Goal: Transaction & Acquisition: Subscribe to service/newsletter

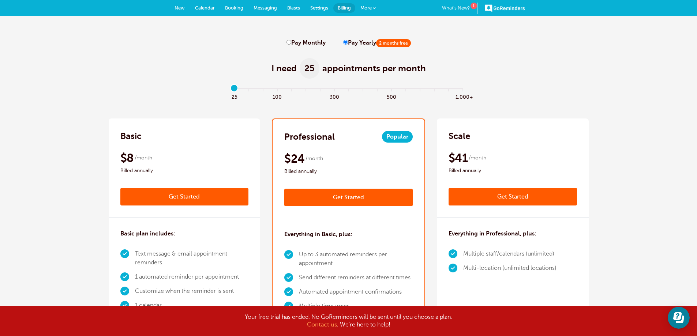
click at [201, 8] on span "Calendar" at bounding box center [205, 7] width 20 height 5
click at [184, 7] on span "New" at bounding box center [180, 7] width 10 height 5
click at [173, 198] on link "Get Started" at bounding box center [184, 197] width 128 height 18
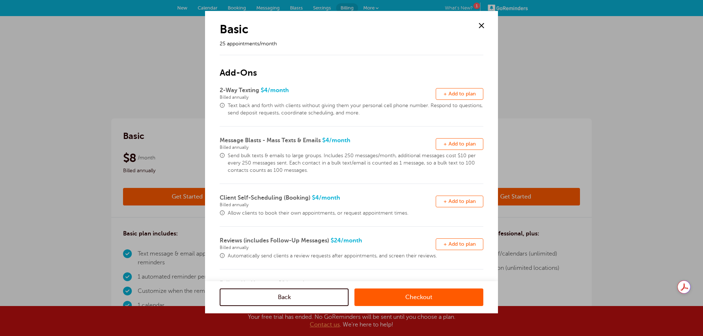
click at [296, 295] on link "Back" at bounding box center [284, 298] width 129 height 18
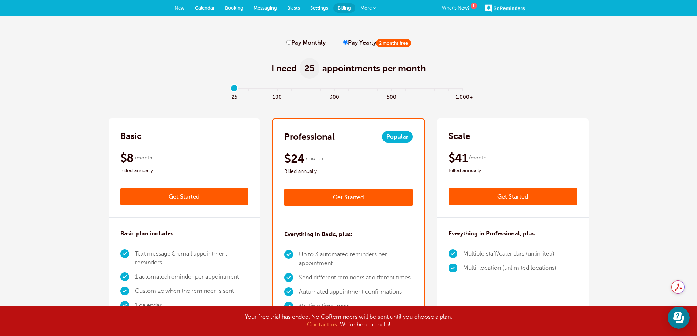
click at [265, 9] on span "Messaging" at bounding box center [265, 7] width 23 height 5
